Goal: Information Seeking & Learning: Find specific fact

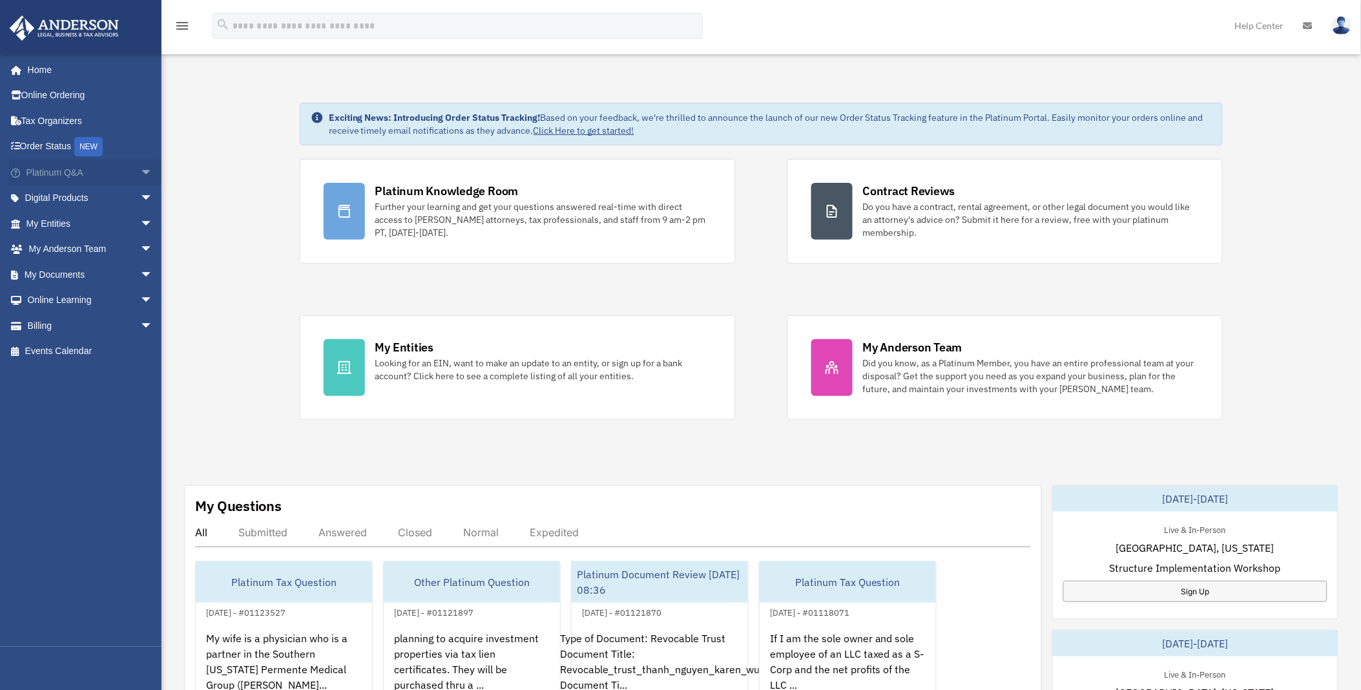
click at [61, 171] on link "Platinum Q&A arrow_drop_down" at bounding box center [90, 173] width 163 height 26
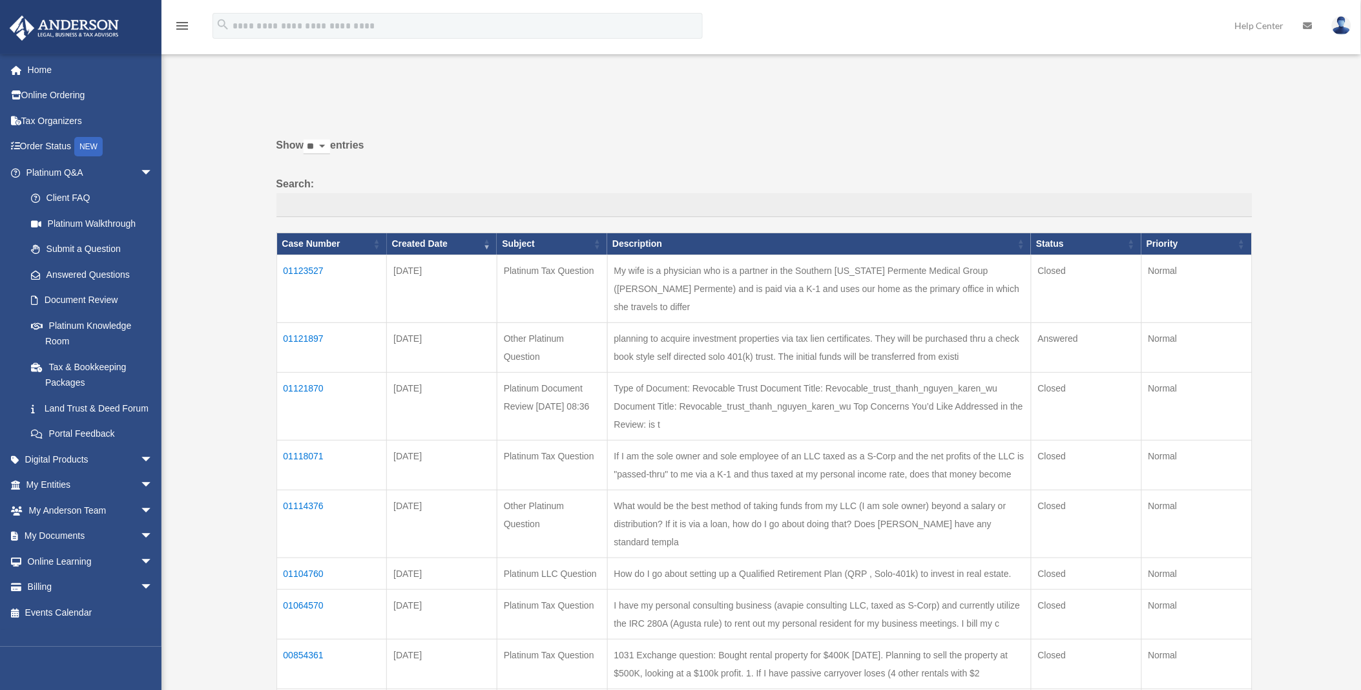
click at [312, 338] on td "01121897" at bounding box center [332, 348] width 110 height 50
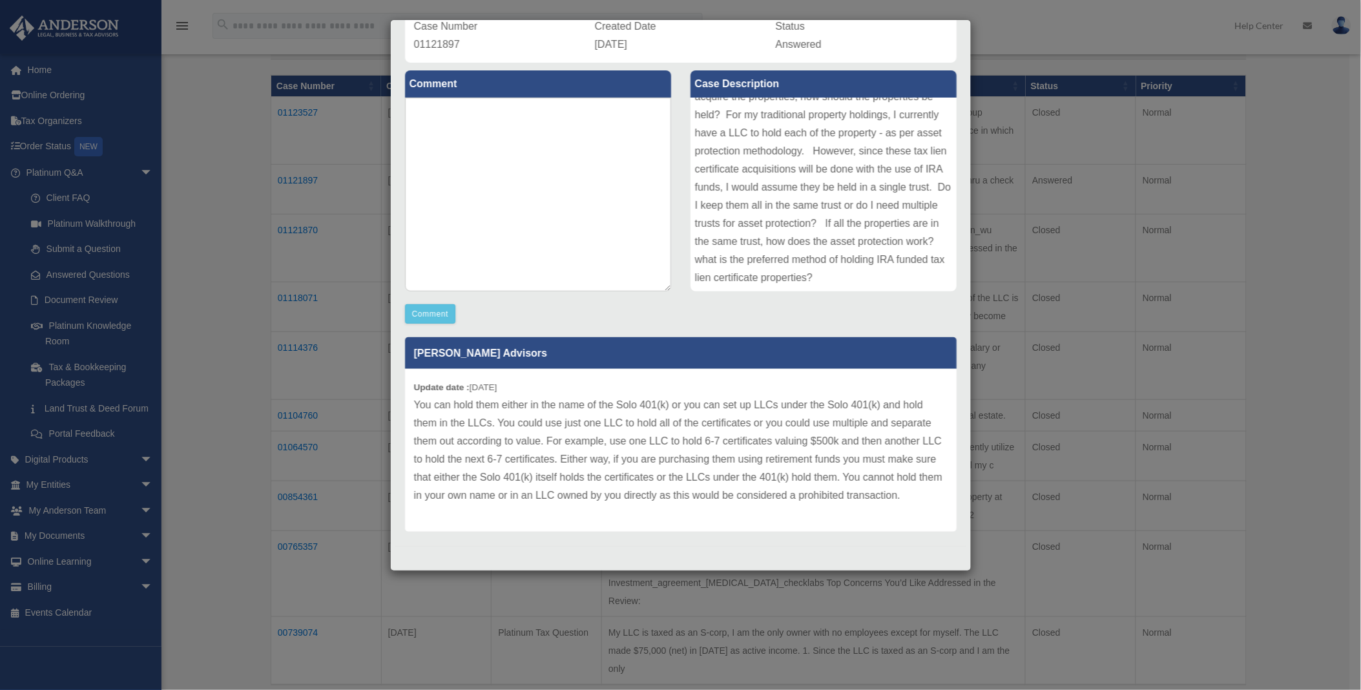
scroll to position [335, 0]
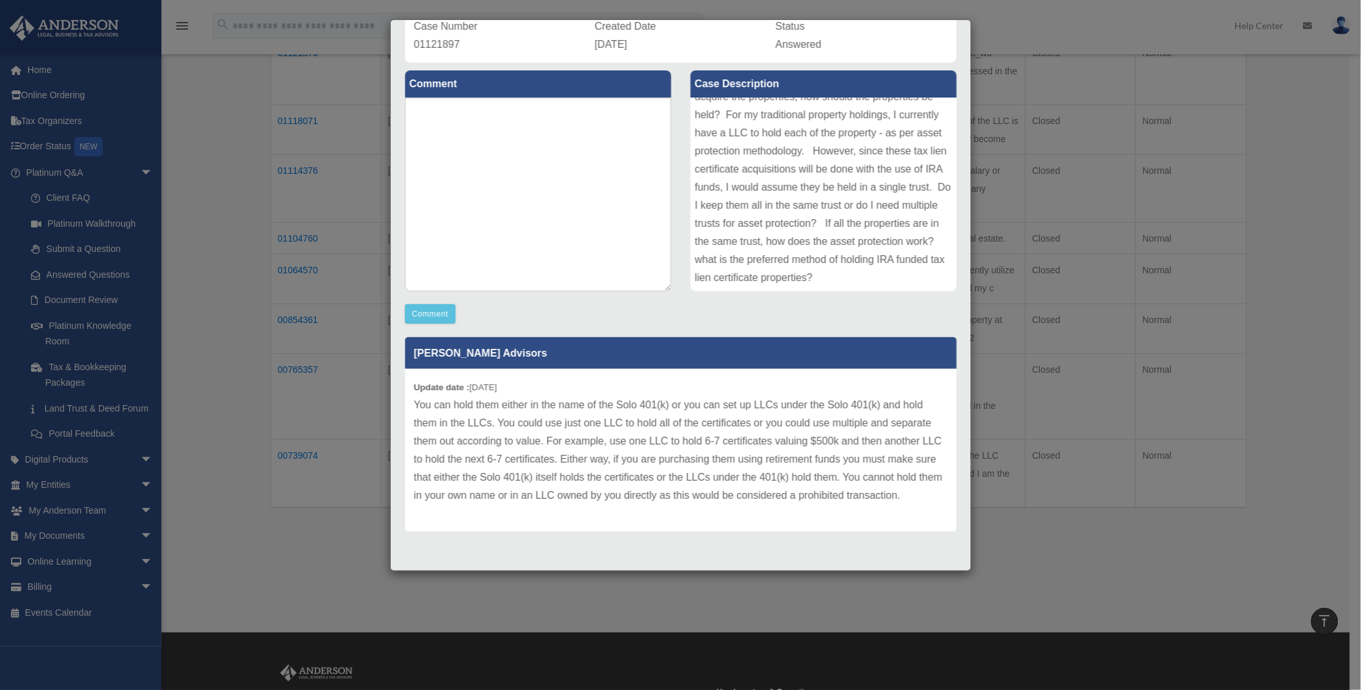
click at [1042, 29] on div "Case Detail × Other Platinum Question Case Number 01121897 Created Date Septemb…" at bounding box center [680, 345] width 1361 height 690
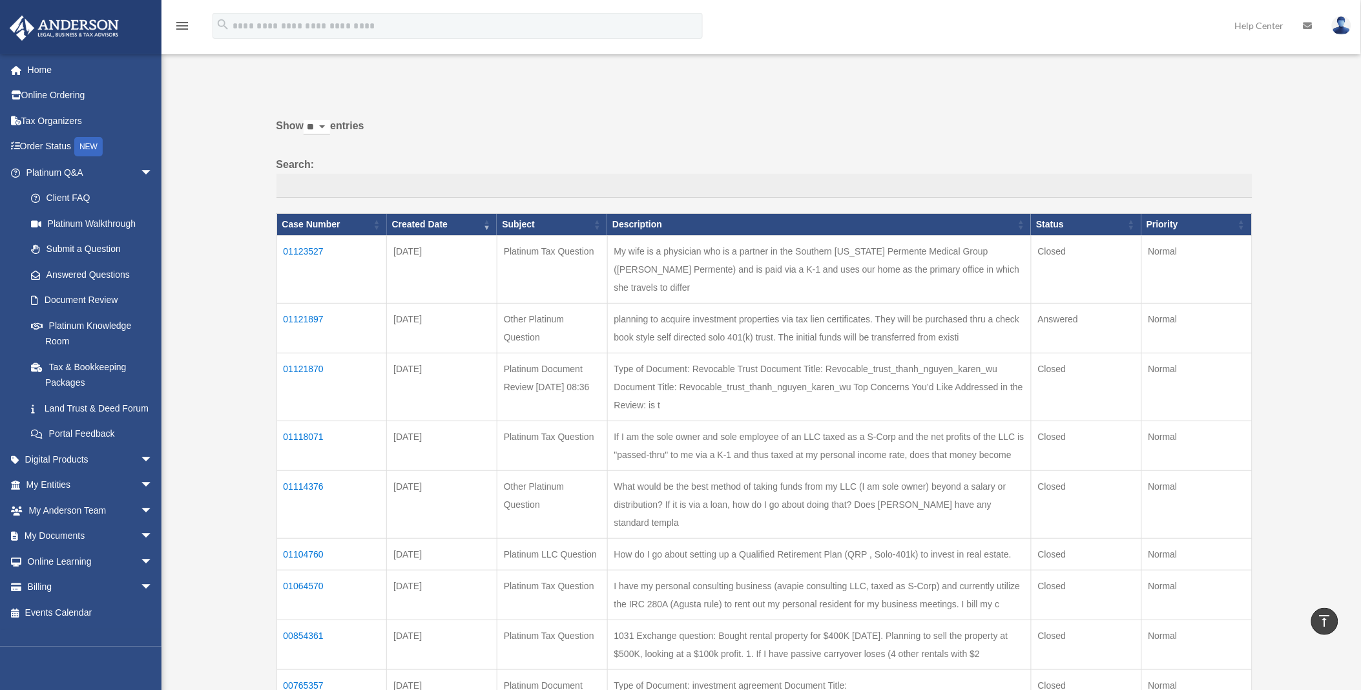
scroll to position [0, 0]
